Goal: Navigation & Orientation: Find specific page/section

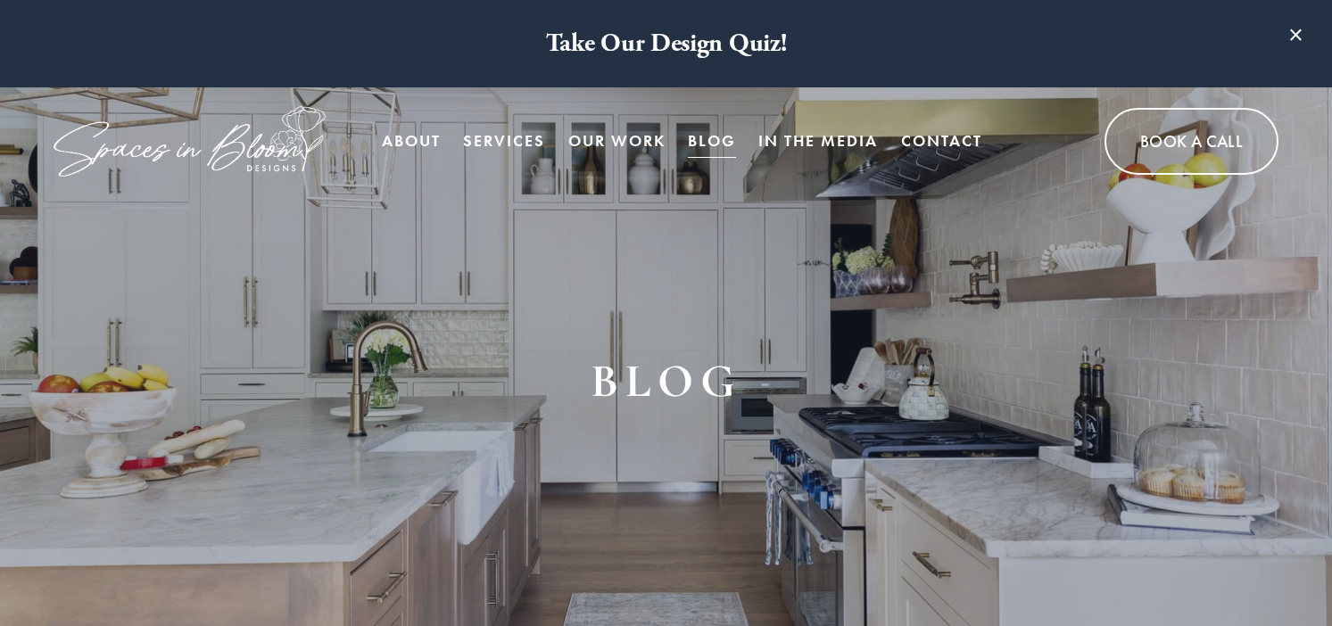
click at [0, 0] on span "In Person Services" at bounding box center [0, 0] width 0 height 0
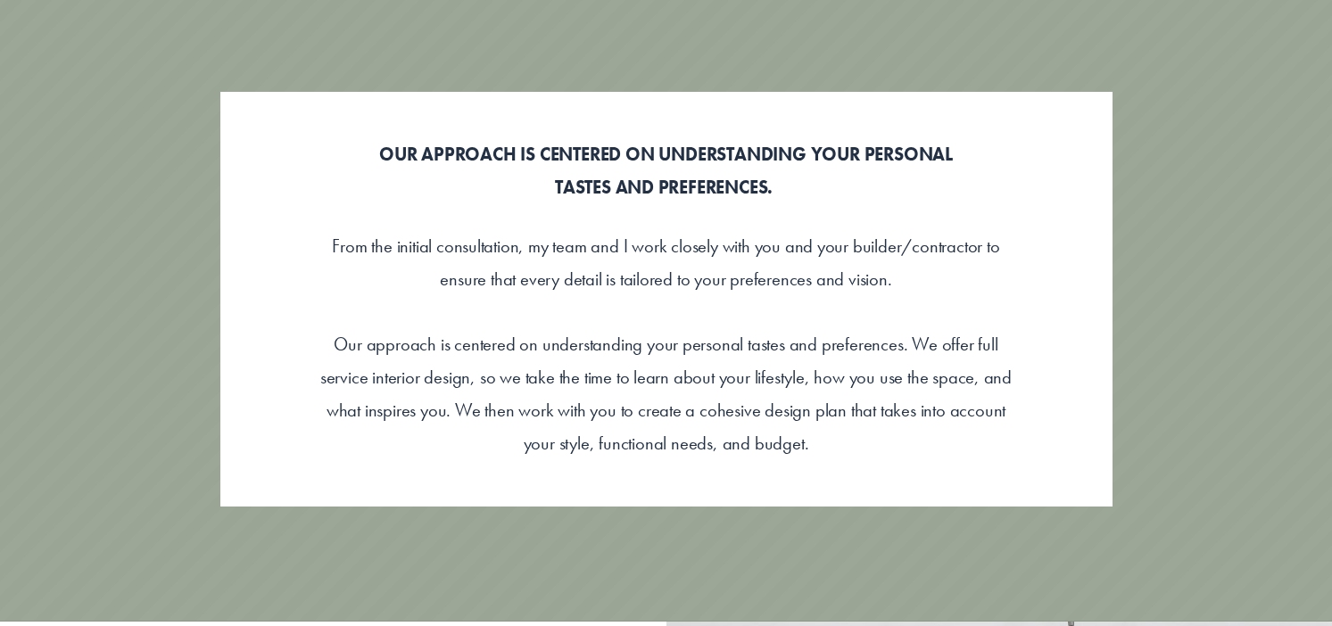
scroll to position [683, 0]
